Goal: Use online tool/utility: Utilize a website feature to perform a specific function

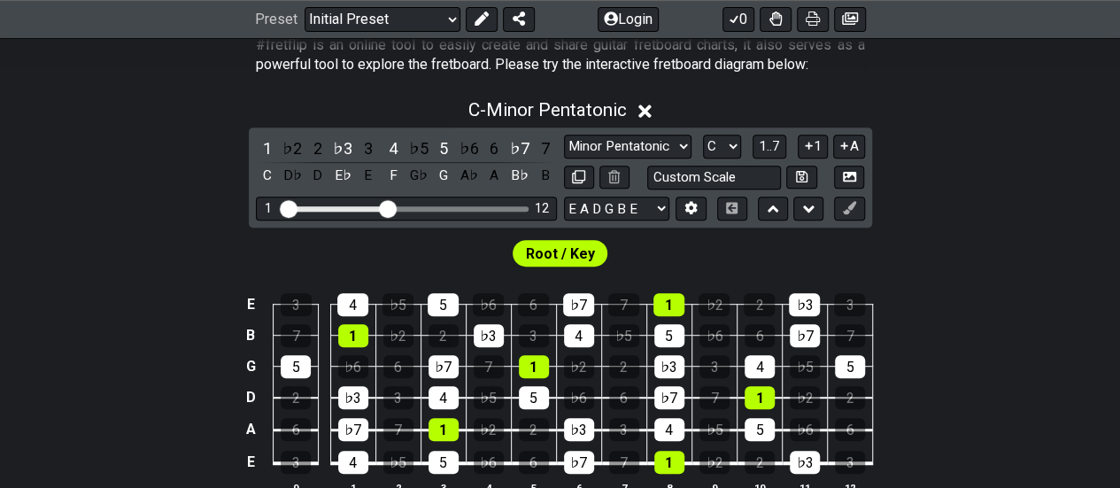
scroll to position [393, 0]
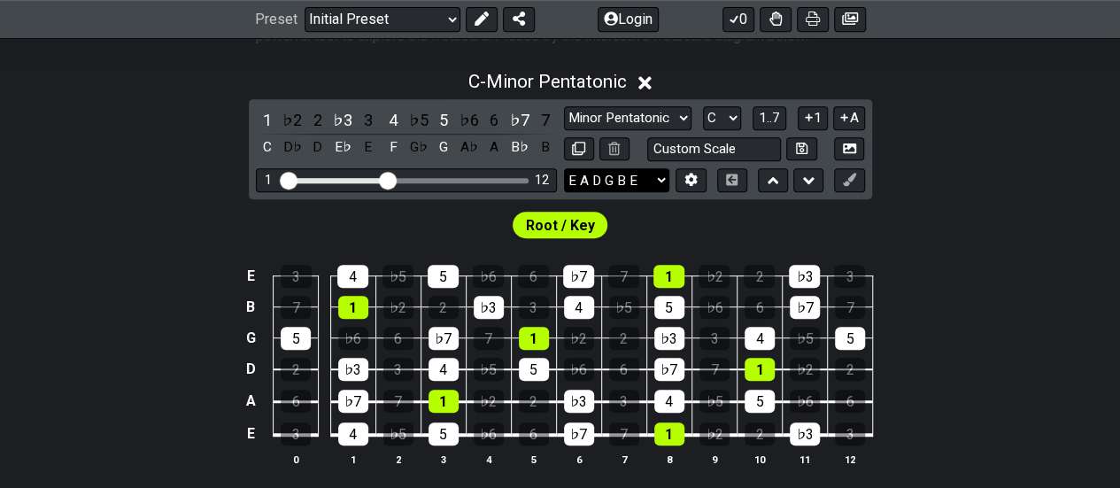
click at [667, 176] on select "E A D G B E E A D G B E E A D G B E B E A D F♯ B A D G C E A D A D G B E E♭ A♭ …" at bounding box center [616, 180] width 105 height 24
click at [735, 116] on select "A♭ A A♯ B♭ B C C♯ D♭ D D♯ E♭ E F F♯ G♭ G G♯" at bounding box center [722, 118] width 38 height 24
select select "G"
click at [703, 106] on select "A♭ A A♯ B♭ B C C♯ D♭ D D♯ E♭ E F F♯ G♭ G G♯" at bounding box center [722, 118] width 38 height 24
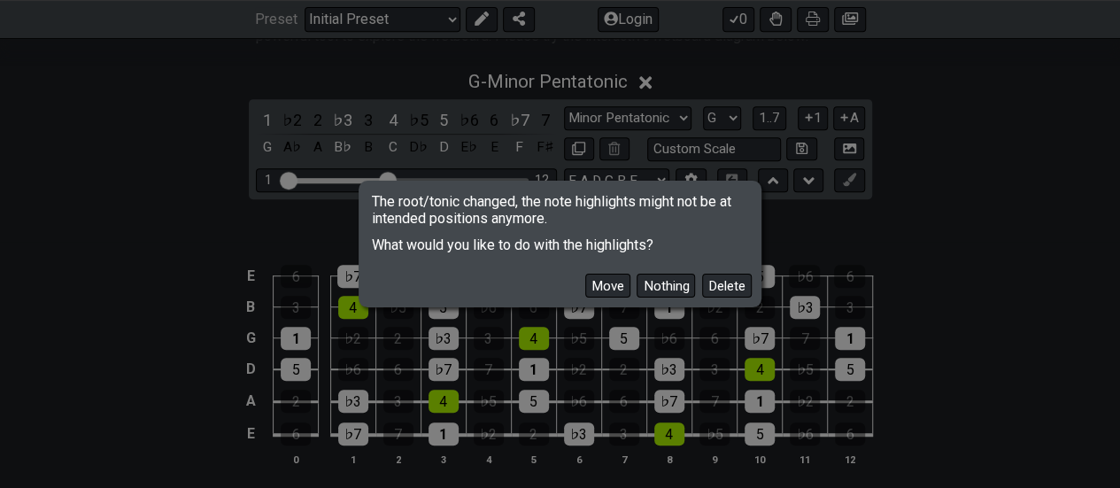
click at [774, 234] on div "The root/tonic changed, the note highlights might not be at intended positions …" at bounding box center [560, 244] width 1120 height 488
click at [740, 284] on button "Delete" at bounding box center [727, 286] width 50 height 24
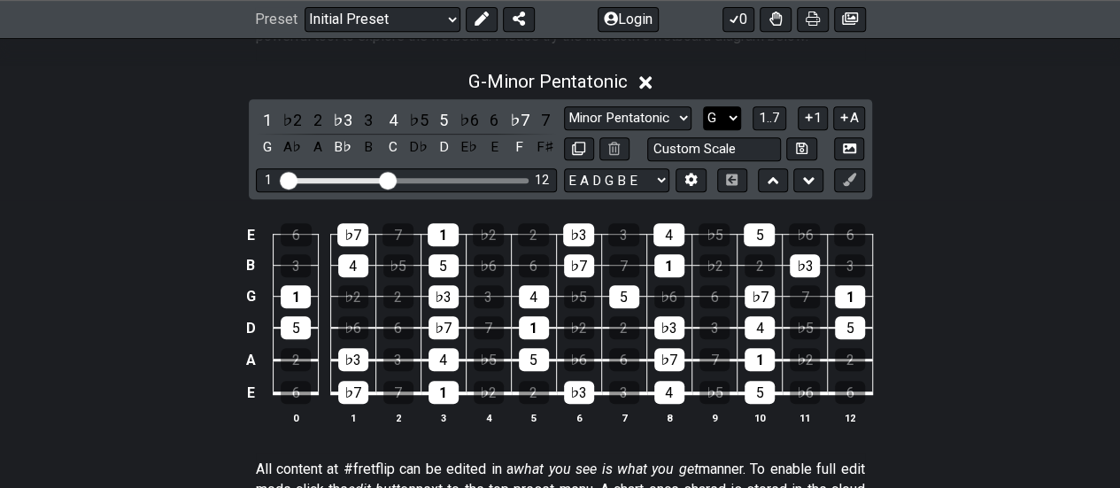
click at [735, 112] on select "A♭ A A♯ B♭ B C C♯ D♭ D D♯ E♭ E F F♯ G♭ G G♯" at bounding box center [722, 118] width 38 height 24
click at [703, 106] on select "A♭ A A♯ B♭ B C C♯ D♭ D D♯ E♭ E F F♯ G♭ G G♯" at bounding box center [722, 118] width 38 height 24
click at [682, 114] on select "Minor Pentatonic Click to edit Minor Pentatonic Major Pentatonic Minor Blues Ma…" at bounding box center [628, 118] width 128 height 24
click at [564, 106] on select "Minor Pentatonic Click to edit Minor Pentatonic Major Pentatonic Minor Blues Ma…" at bounding box center [628, 118] width 128 height 24
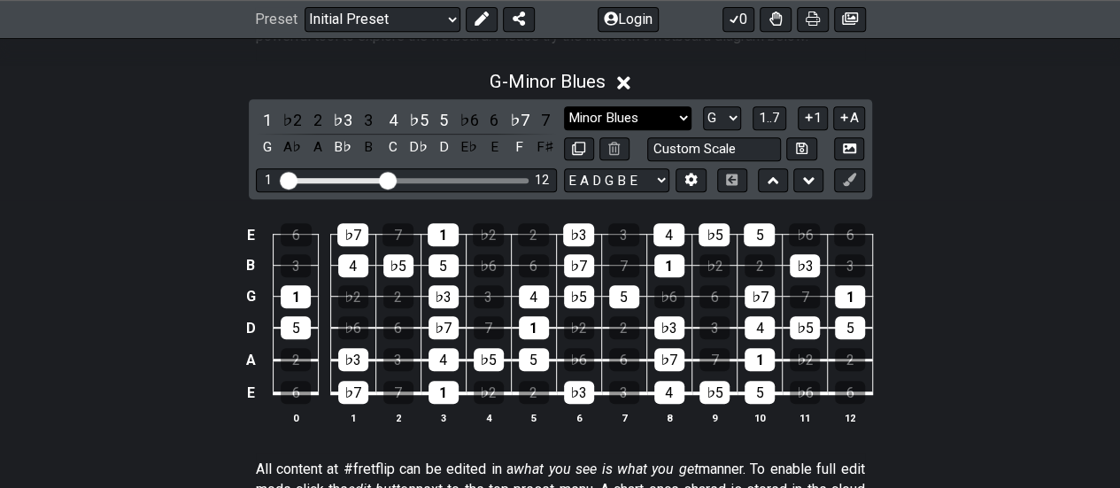
click at [682, 118] on select "Minor Pentatonic Click to edit Minor Pentatonic Major Pentatonic Minor Blues Ma…" at bounding box center [628, 118] width 128 height 24
select select "Major Blues"
click at [564, 106] on select "Minor Pentatonic Click to edit Minor Pentatonic Major Pentatonic Minor Blues Ma…" at bounding box center [628, 118] width 128 height 24
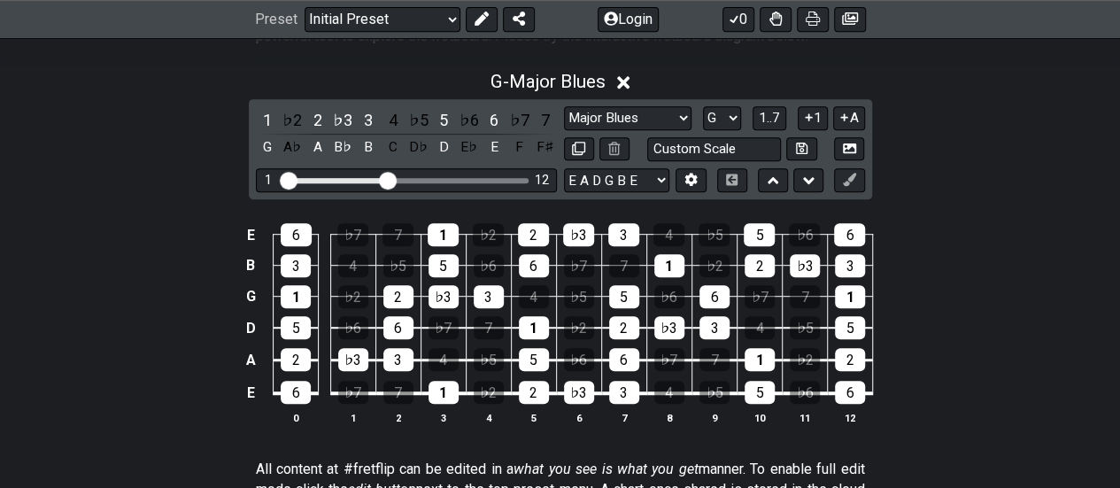
click at [297, 415] on th "0" at bounding box center [296, 417] width 45 height 19
click at [353, 412] on th "1" at bounding box center [352, 417] width 45 height 19
click at [756, 151] on input "text" at bounding box center [714, 149] width 135 height 24
type input "Custom Scale"
click at [731, 118] on select "A♭ A A♯ B♭ B C C♯ D♭ D D♯ E♭ E F F♯ G♭ G G♯" at bounding box center [722, 118] width 38 height 24
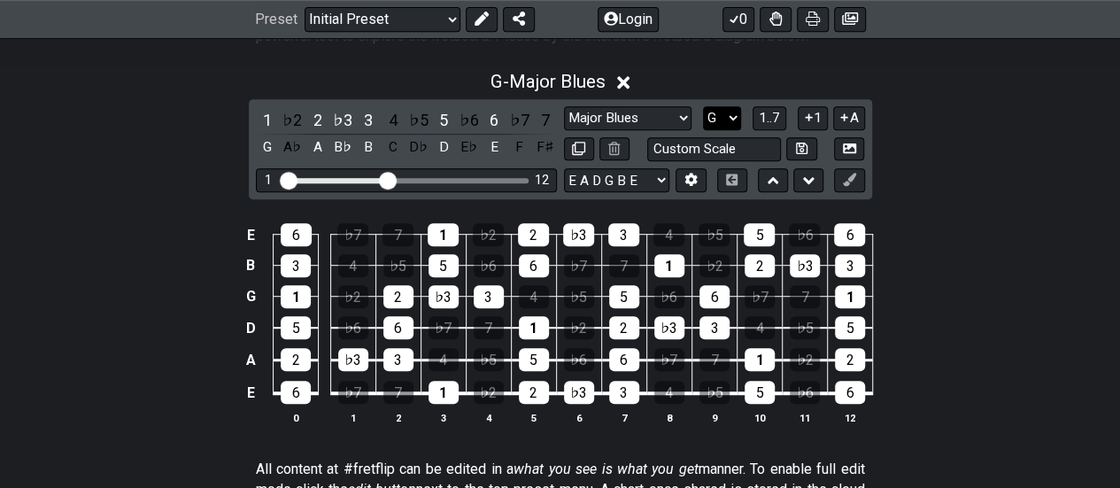
click at [732, 118] on select "A♭ A A♯ B♭ B C C♯ D♭ D D♯ E♭ E F F♯ G♭ G G♯" at bounding box center [722, 118] width 38 height 24
click at [776, 120] on span "1..7" at bounding box center [769, 118] width 21 height 16
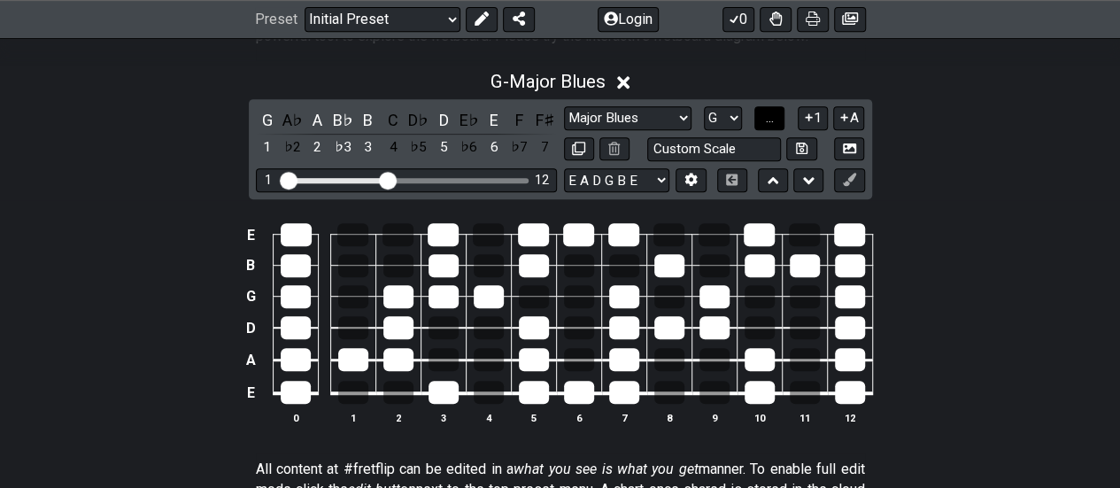
click at [776, 120] on button "..." at bounding box center [770, 118] width 30 height 24
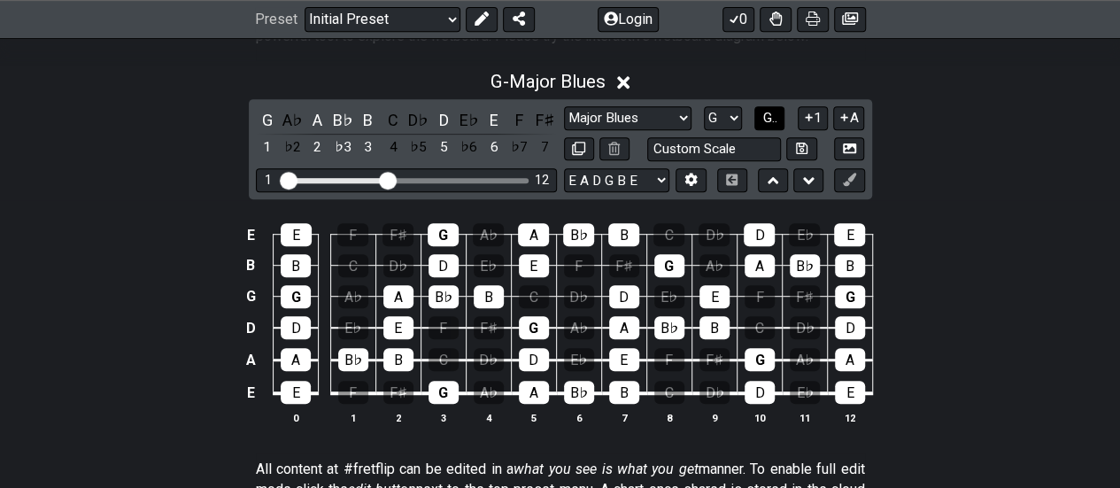
click at [776, 120] on span "G.." at bounding box center [770, 118] width 14 height 16
click at [776, 120] on span "1..7" at bounding box center [769, 118] width 21 height 16
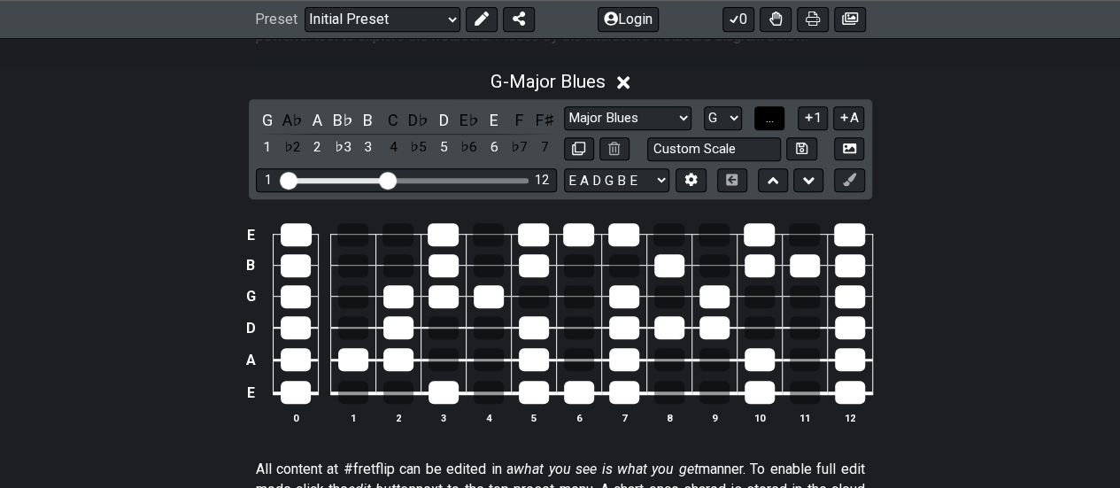
click at [776, 120] on button "..." at bounding box center [770, 118] width 30 height 24
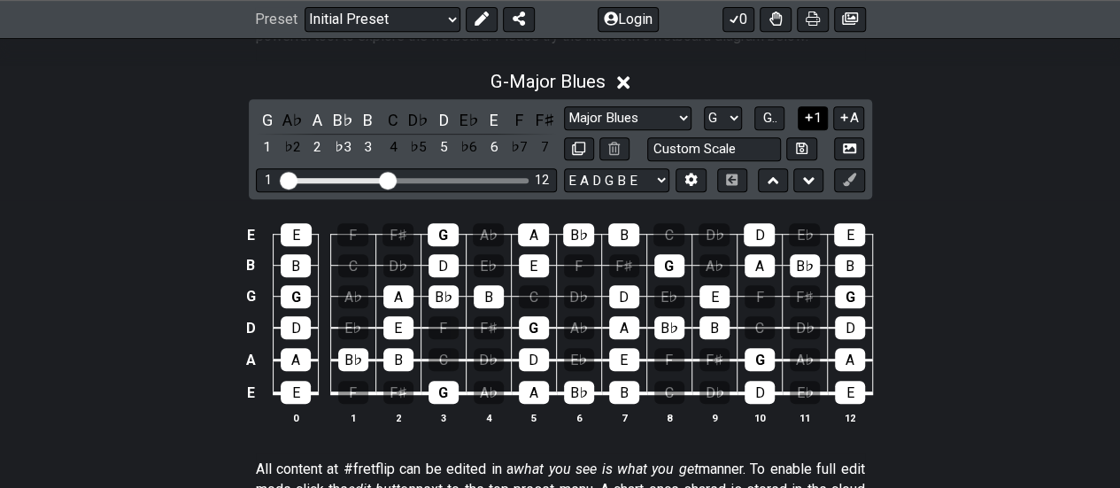
click at [814, 121] on icon at bounding box center [809, 117] width 17 height 13
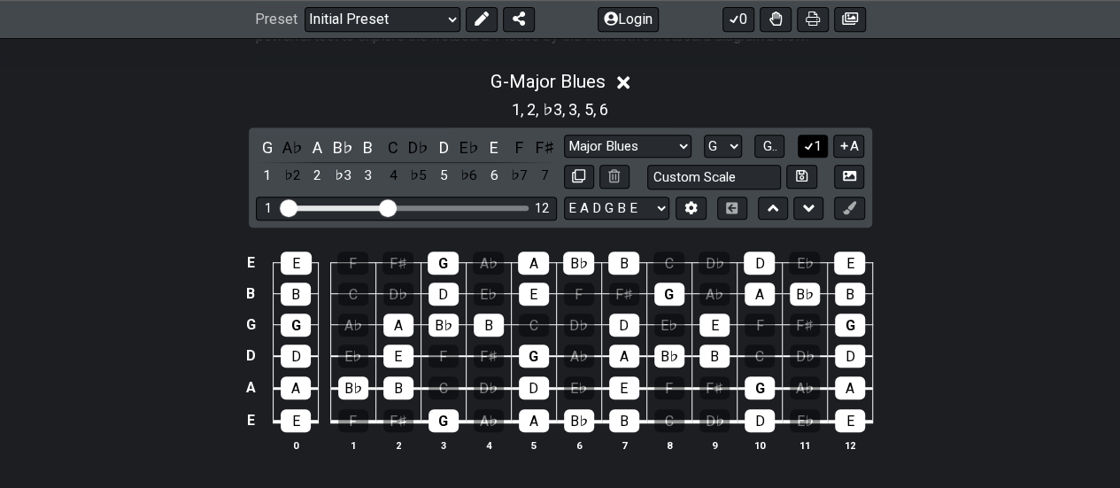
click at [814, 121] on div "G - Major Blues 1 , 2 , ♭3 , 3 , 5 , 6 G A♭ A B♭ B C D♭ D E♭ E F F♯ 1 ♭2 2 ♭3 3…" at bounding box center [560, 268] width 1120 height 416
click at [810, 144] on icon at bounding box center [809, 145] width 17 height 13
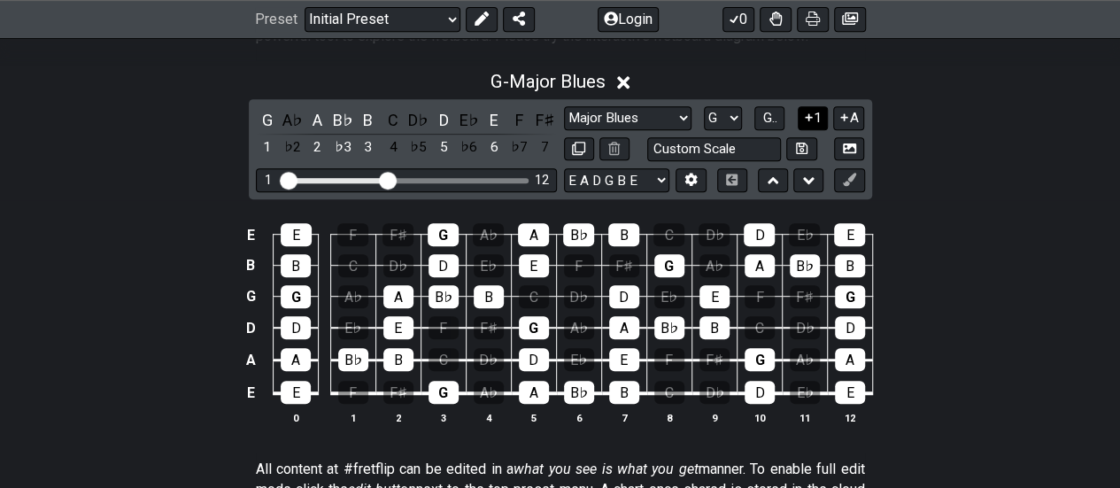
click at [819, 122] on button "1" at bounding box center [813, 118] width 30 height 24
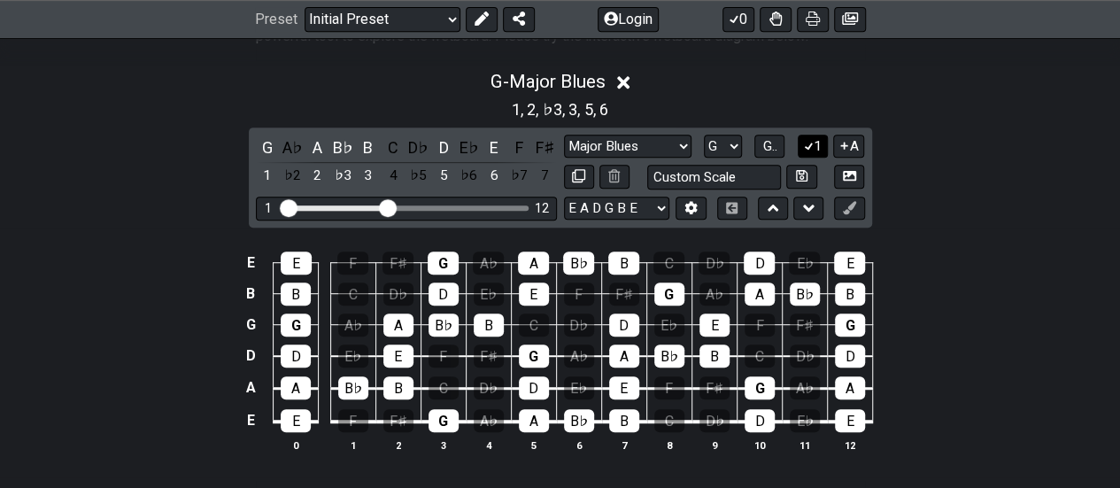
click at [813, 144] on icon at bounding box center [809, 145] width 17 height 13
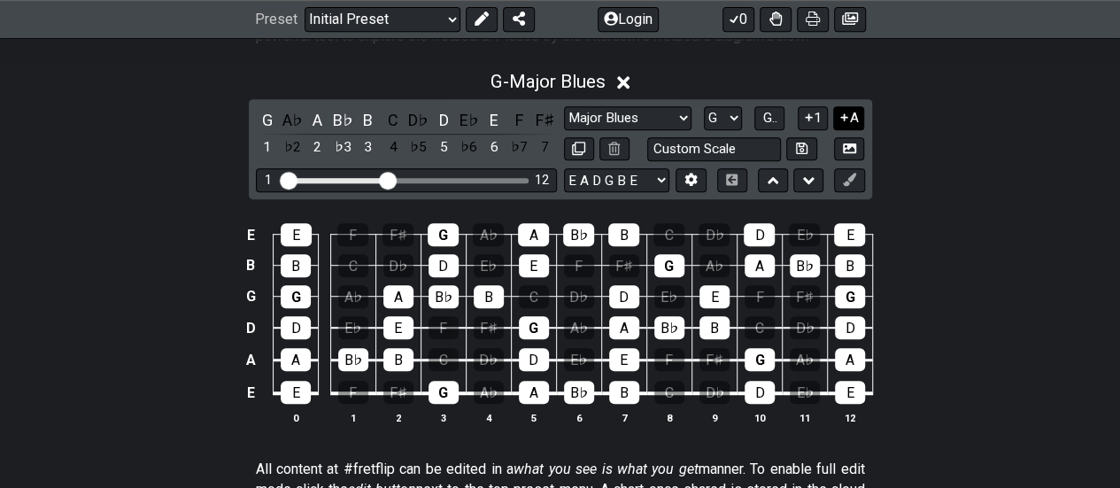
click at [856, 117] on button "A" at bounding box center [848, 118] width 31 height 24
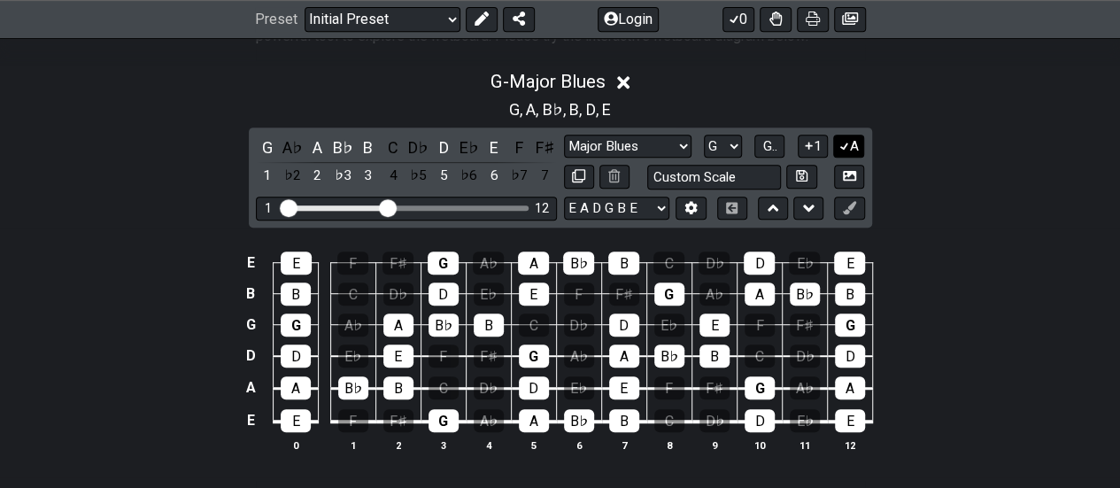
click at [857, 144] on button "A" at bounding box center [848, 147] width 31 height 24
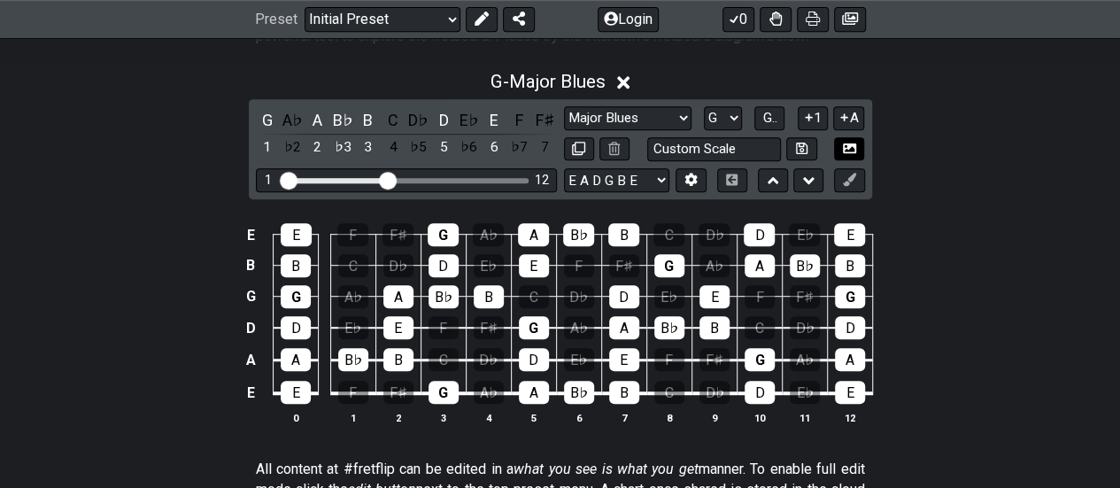
click at [857, 144] on button at bounding box center [849, 149] width 30 height 24
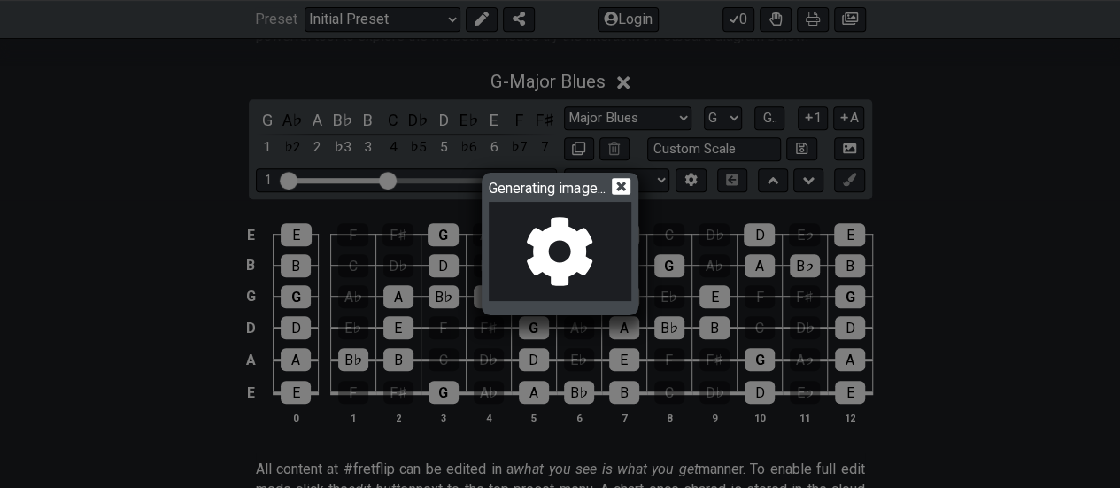
click at [624, 183] on icon at bounding box center [621, 186] width 19 height 17
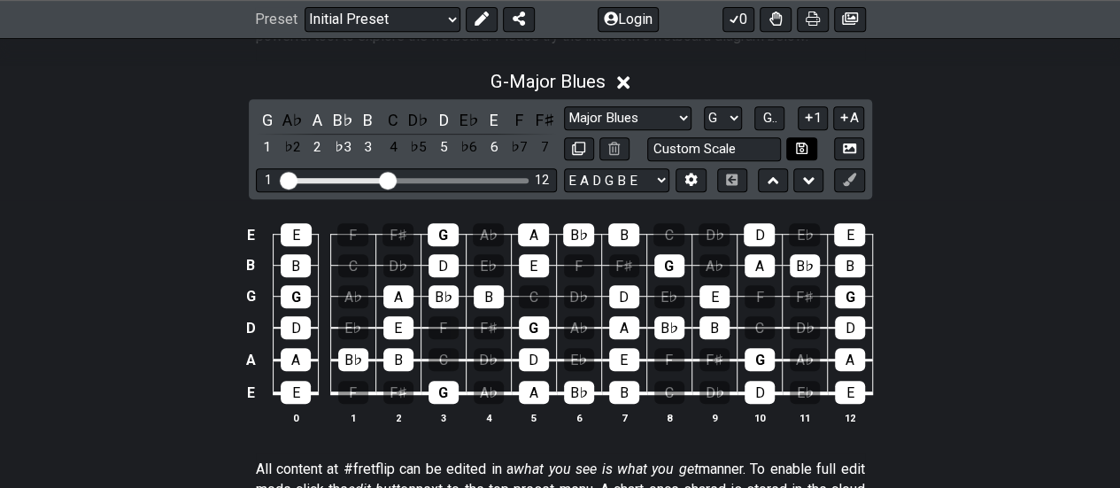
click at [808, 145] on button at bounding box center [802, 149] width 30 height 24
click at [849, 151] on icon at bounding box center [849, 148] width 13 height 10
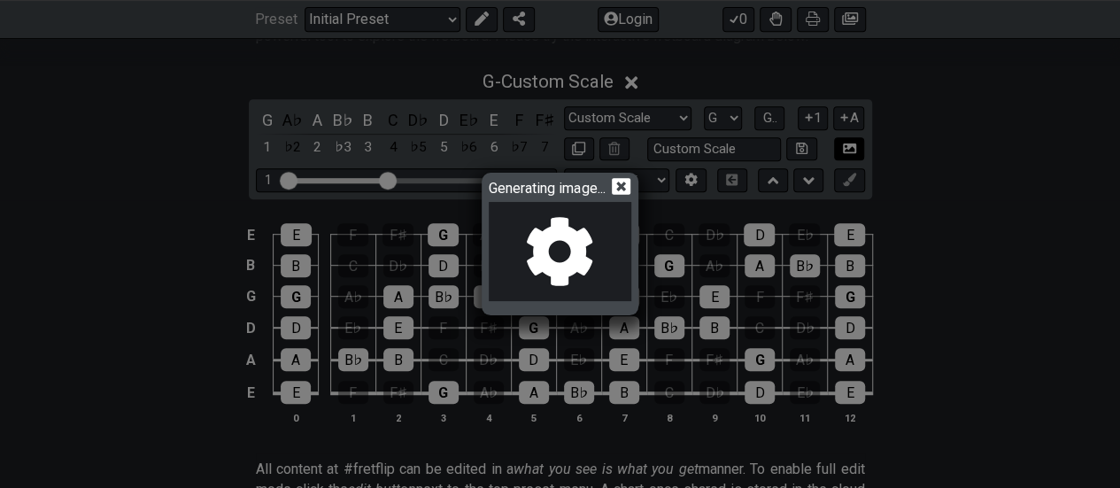
click at [849, 151] on div "Generating image..." at bounding box center [560, 244] width 1120 height 488
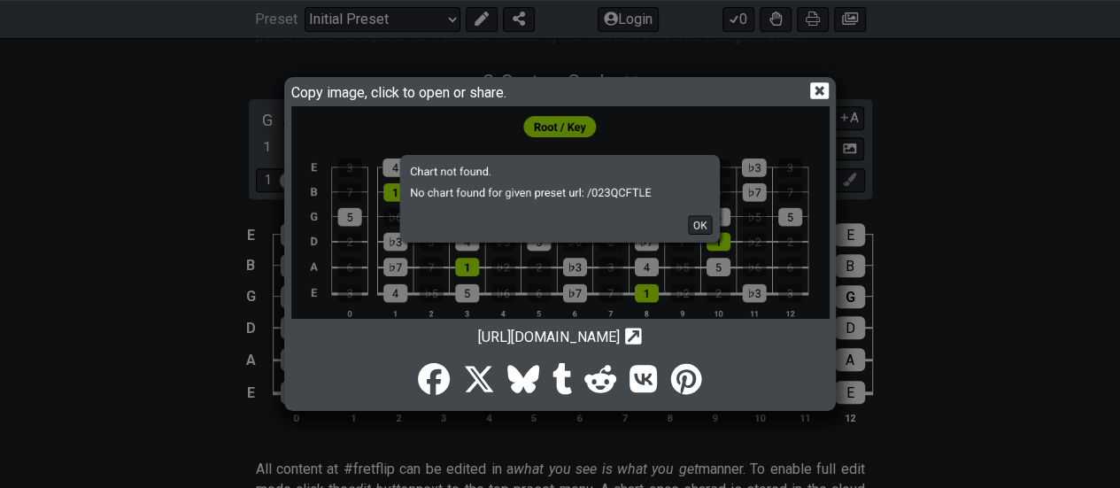
click at [819, 88] on icon at bounding box center [819, 90] width 19 height 17
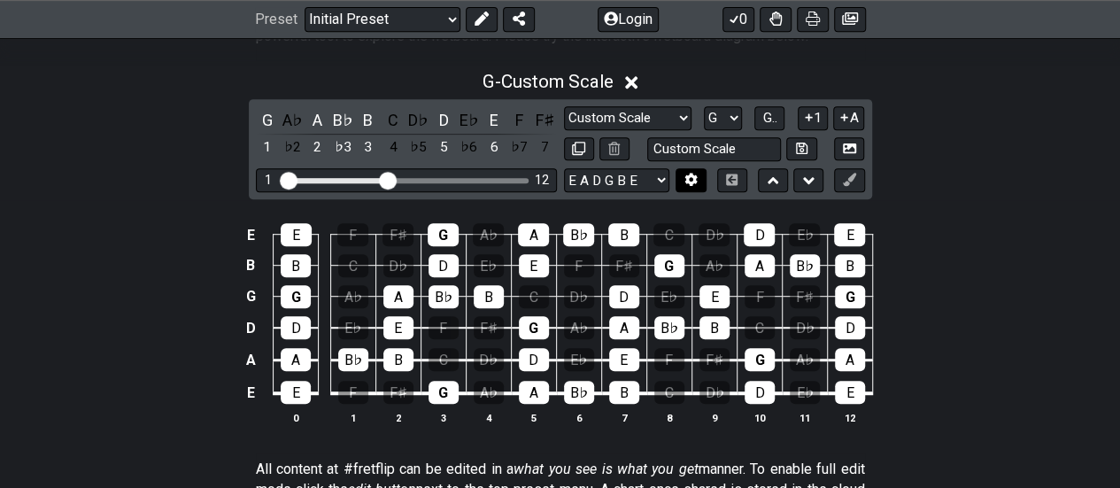
click at [691, 185] on icon at bounding box center [691, 179] width 13 height 13
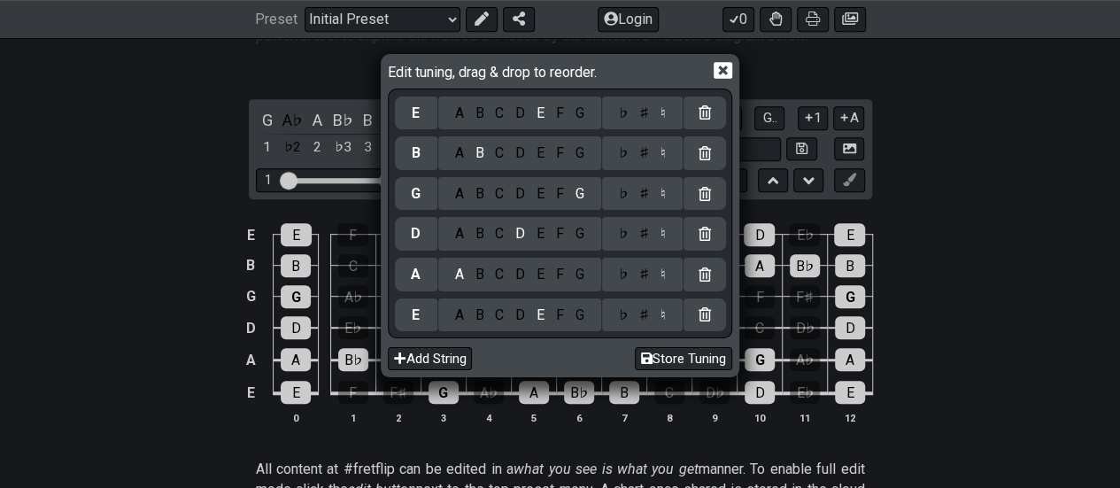
click at [732, 74] on div "Edit tuning, drag & drop to reorder. E A B C D E F G ♭ ♯ ♮ B A B C D E F G ♭ ♯ …" at bounding box center [560, 216] width 353 height 318
click at [720, 68] on icon at bounding box center [723, 70] width 19 height 19
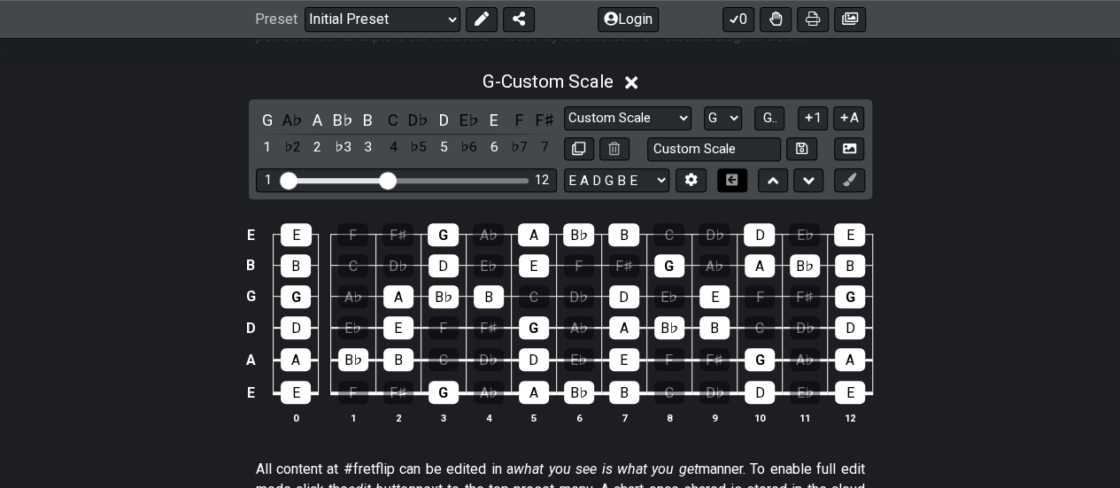
click at [734, 184] on button at bounding box center [732, 180] width 30 height 24
click at [734, 174] on icon at bounding box center [732, 180] width 12 height 12
click at [778, 177] on icon at bounding box center [774, 181] width 12 height 18
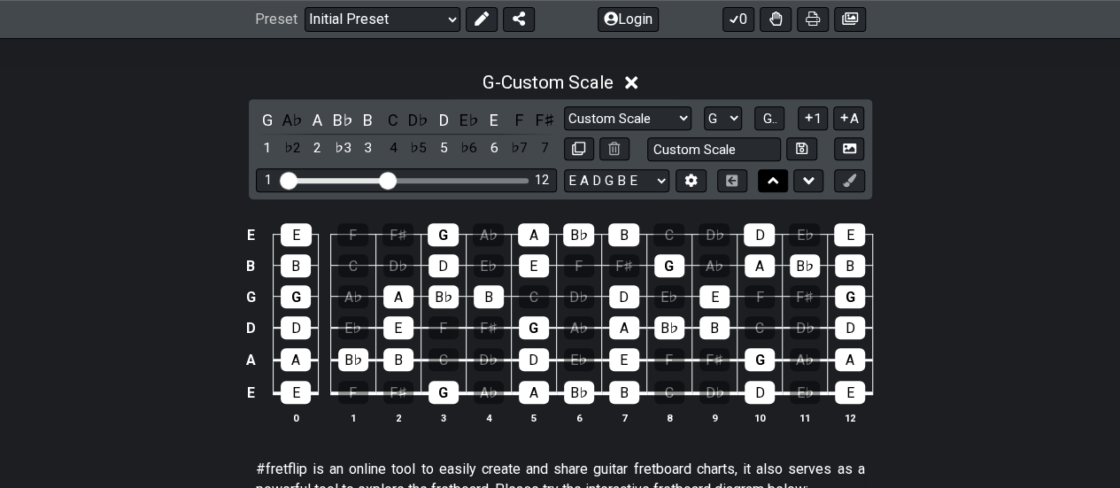
click at [778, 177] on icon at bounding box center [774, 181] width 12 height 18
click at [808, 177] on icon at bounding box center [809, 181] width 12 height 18
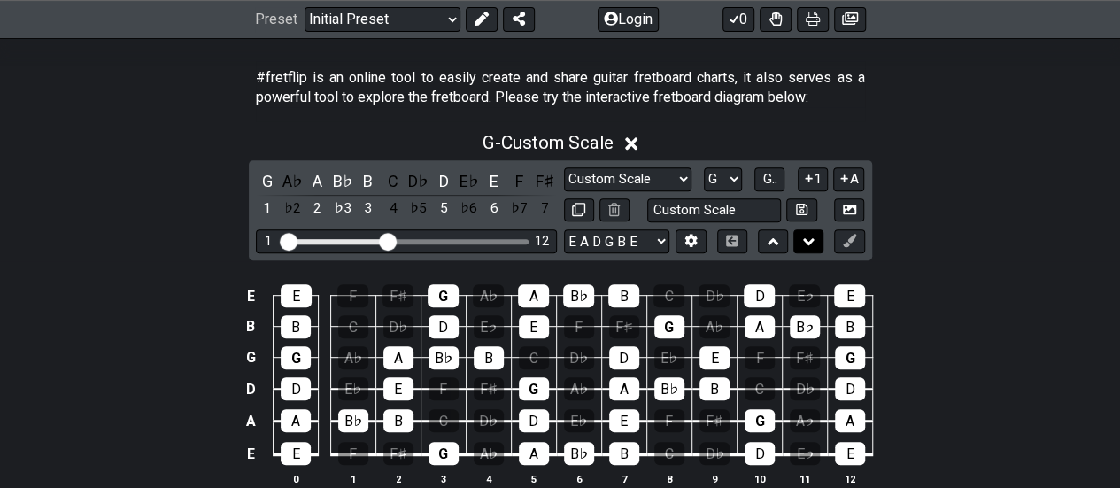
click at [808, 238] on icon at bounding box center [809, 241] width 12 height 7
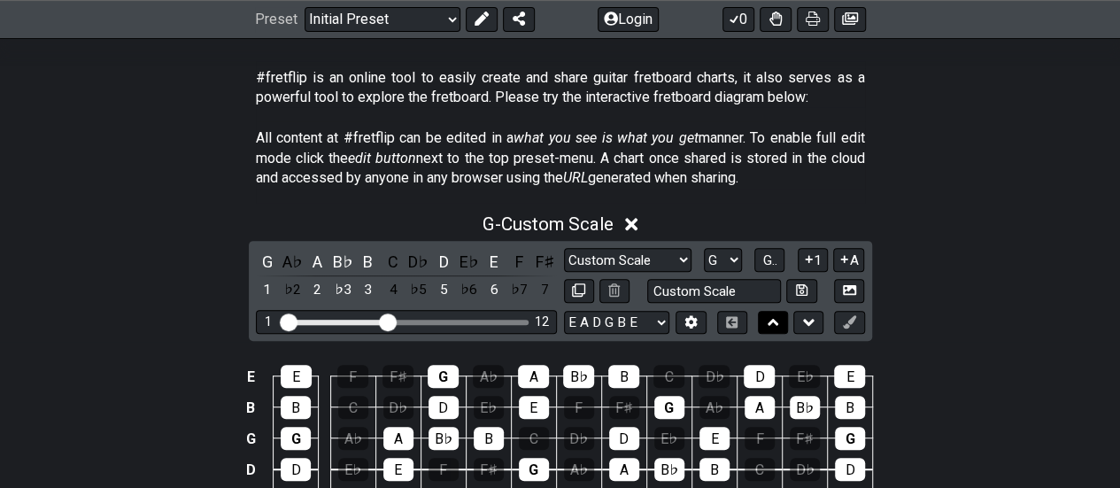
click at [769, 316] on icon at bounding box center [774, 323] width 12 height 18
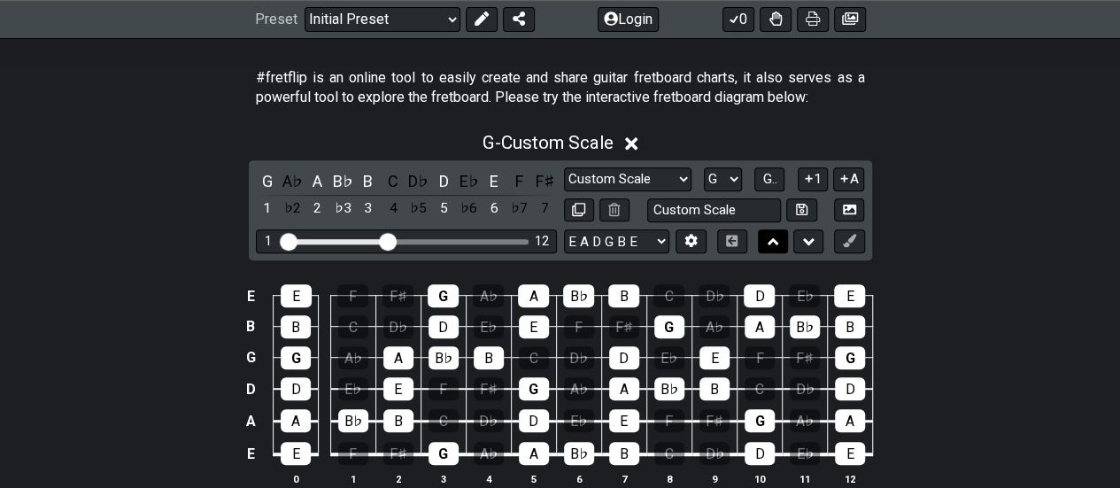
click at [773, 238] on icon at bounding box center [774, 241] width 12 height 7
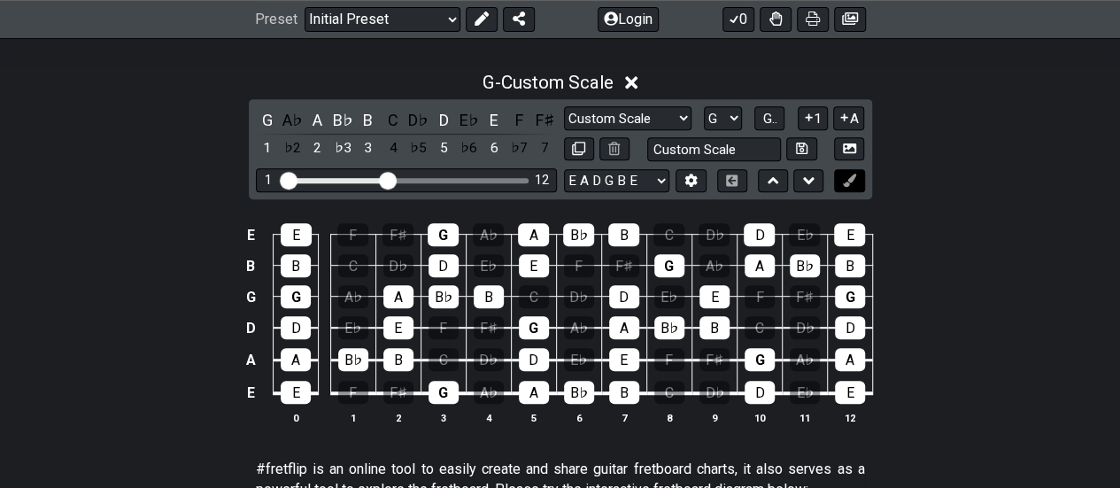
click at [851, 176] on icon at bounding box center [849, 180] width 13 height 13
click at [684, 115] on select "Minor Pentatonic Custom Scale Minor Pentatonic Major Pentatonic Minor Blues Maj…" at bounding box center [628, 118] width 128 height 24
click at [564, 106] on select "Minor Pentatonic Custom Scale Minor Pentatonic Major Pentatonic Minor Blues Maj…" at bounding box center [628, 118] width 128 height 24
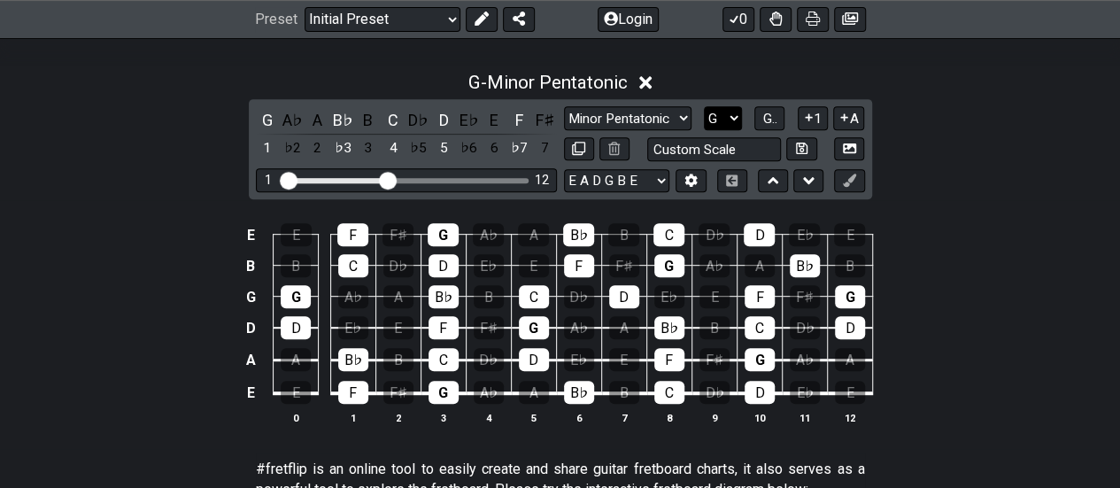
click at [739, 118] on select "A♭ A A♯ B♭ B C C♯ D♭ D D♯ E♭ E F F♯ G♭ G G♯" at bounding box center [723, 118] width 38 height 24
click at [688, 115] on select "Minor Pentatonic Custom Scale Minor Pentatonic Major Pentatonic Minor Blues Maj…" at bounding box center [628, 118] width 128 height 24
select select "Major Blues"
click at [564, 106] on select "Minor Pentatonic Custom Scale Minor Pentatonic Major Pentatonic Minor Blues Maj…" at bounding box center [628, 118] width 128 height 24
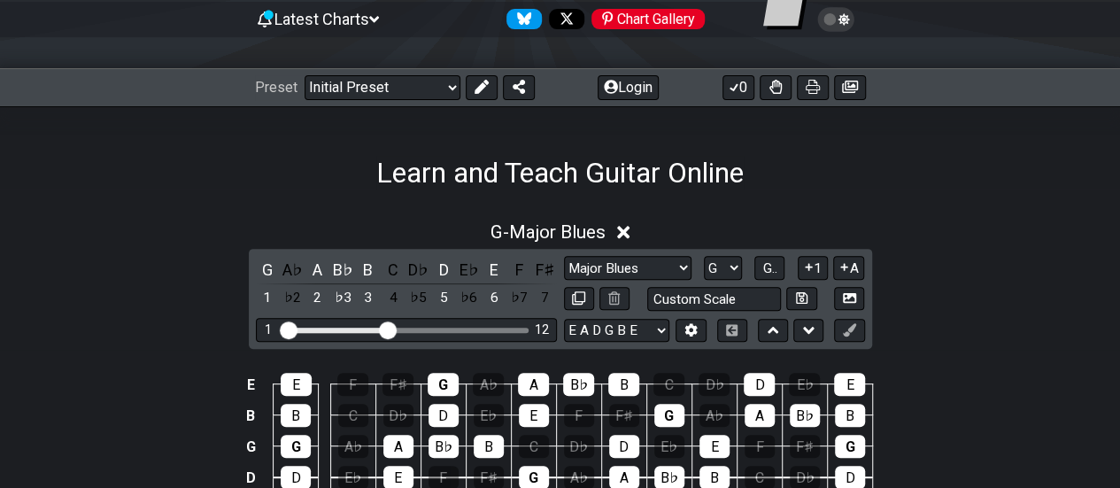
scroll to position [155, 0]
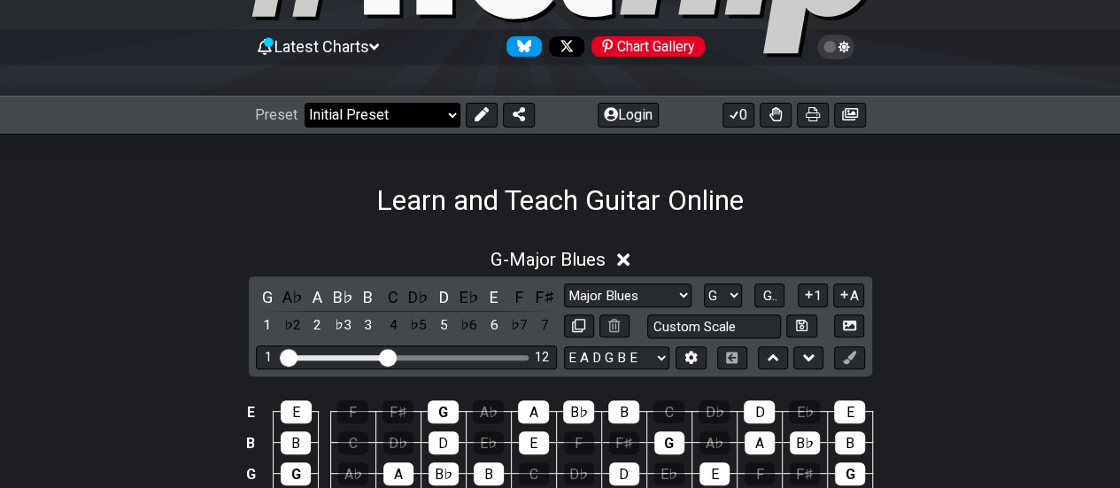
click at [453, 112] on select "Welcome to #fretflip! Initial Preset Custom Preset Minor Pentatonic Major Penta…" at bounding box center [383, 115] width 156 height 25
click at [305, 103] on select "Welcome to #fretflip! Initial Preset Custom Preset Minor Pentatonic Major Penta…" at bounding box center [383, 115] width 156 height 25
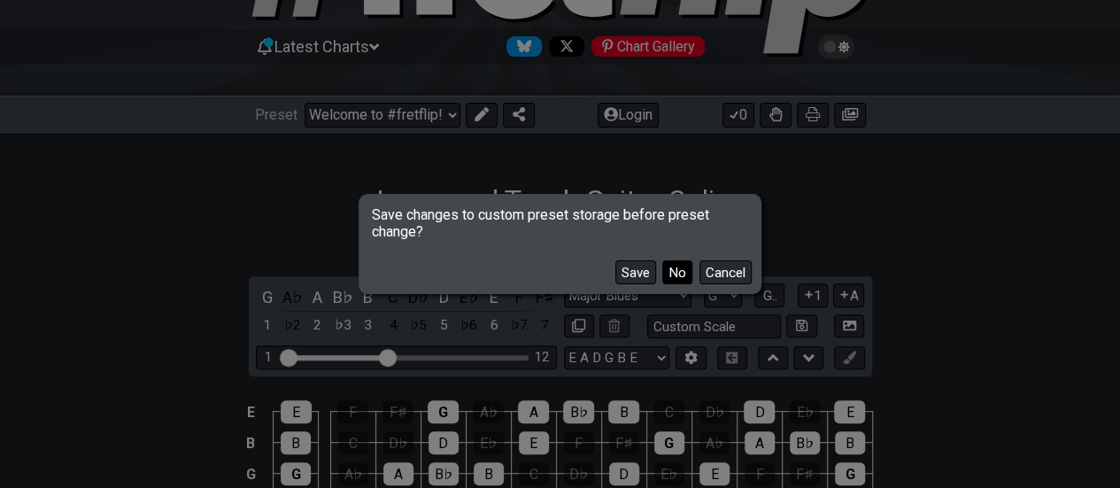
click at [684, 273] on button "No" at bounding box center [678, 272] width 30 height 24
select select "/the-7-modes"
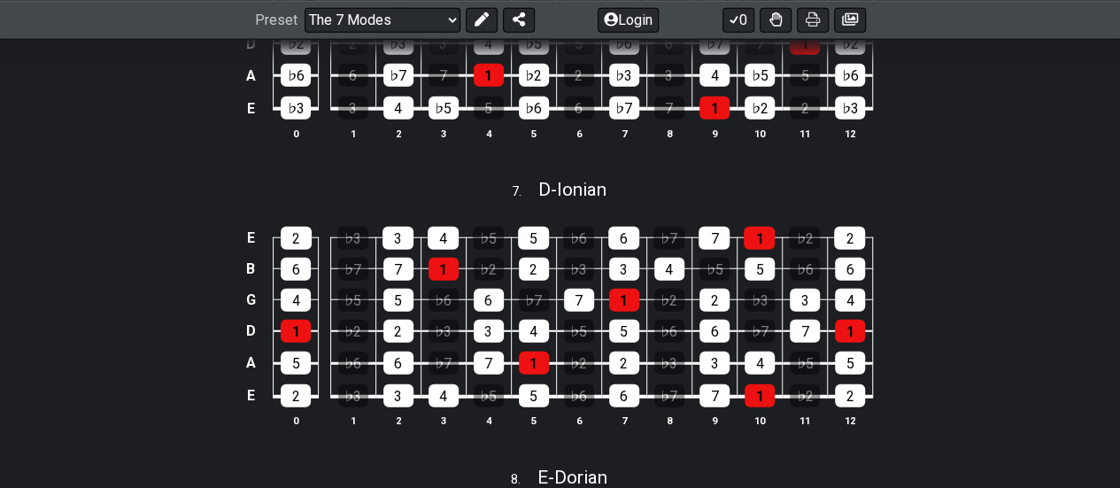
scroll to position [2104, 0]
